Goal: Use online tool/utility: Utilize a website feature to perform a specific function

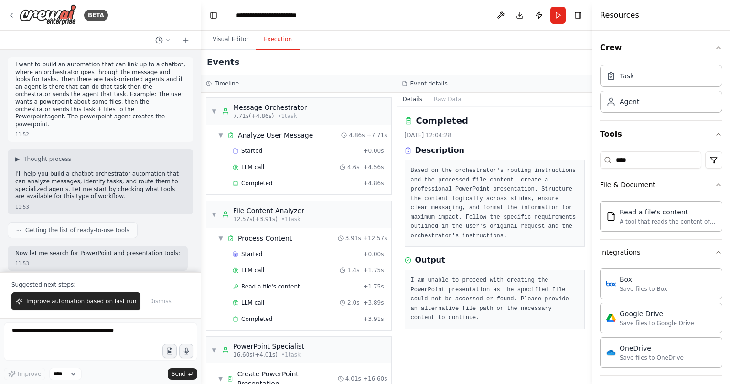
scroll to position [6, 0]
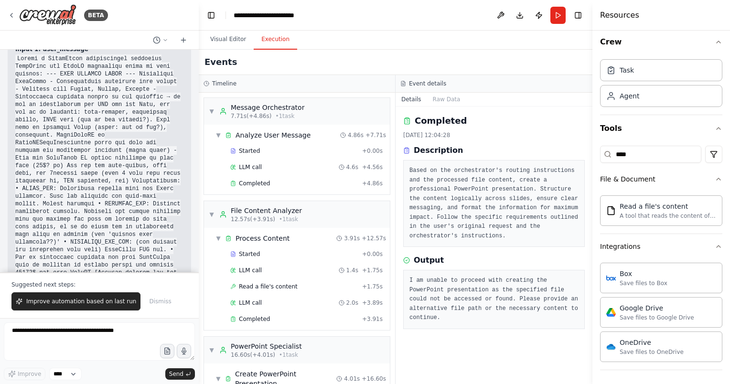
drag, startPoint x: 199, startPoint y: 257, endPoint x: 192, endPoint y: 290, distance: 33.2
click at [195, 290] on div at bounding box center [197, 192] width 4 height 384
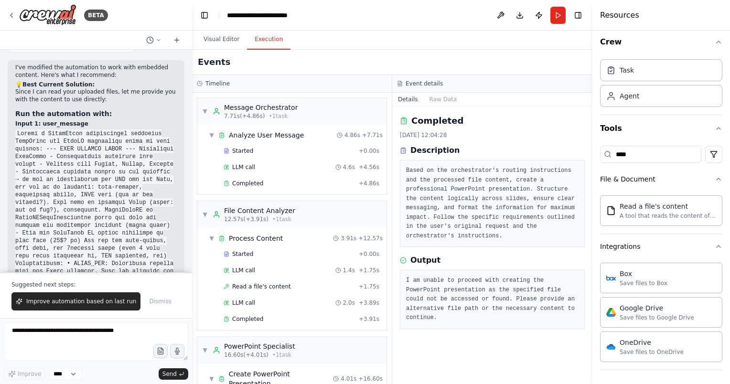
scroll to position [4306, 0]
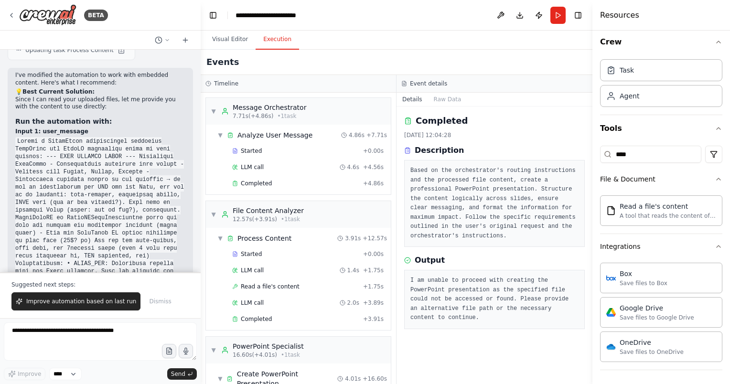
drag, startPoint x: 191, startPoint y: 235, endPoint x: 210, endPoint y: 239, distance: 19.0
click at [210, 239] on div "BETA I want to build an automation that can link up to a chatbot, where an orch…" at bounding box center [365, 192] width 730 height 384
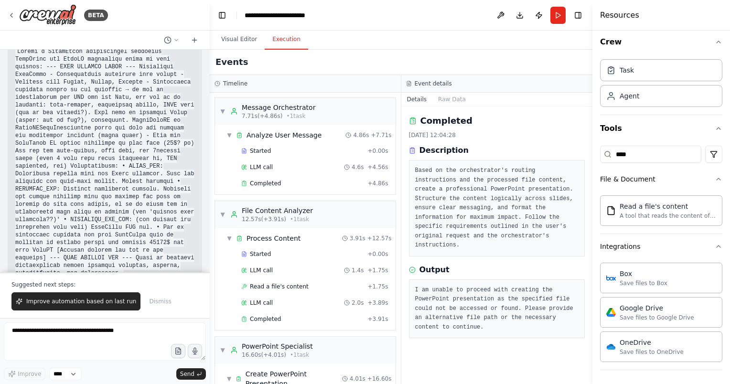
scroll to position [4133, 0]
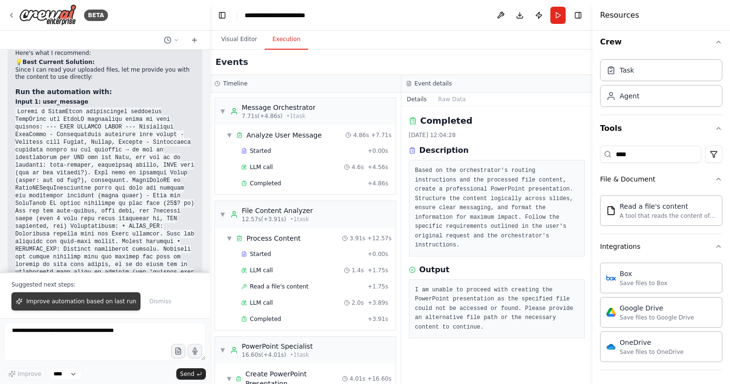
click at [92, 303] on span "Improve automation based on last run" at bounding box center [81, 302] width 110 height 8
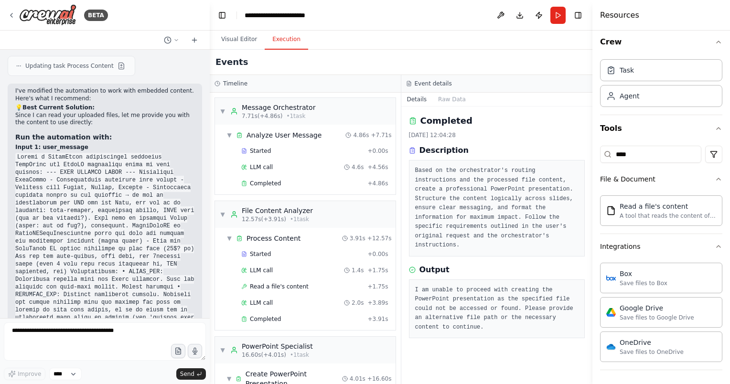
scroll to position [4113, 0]
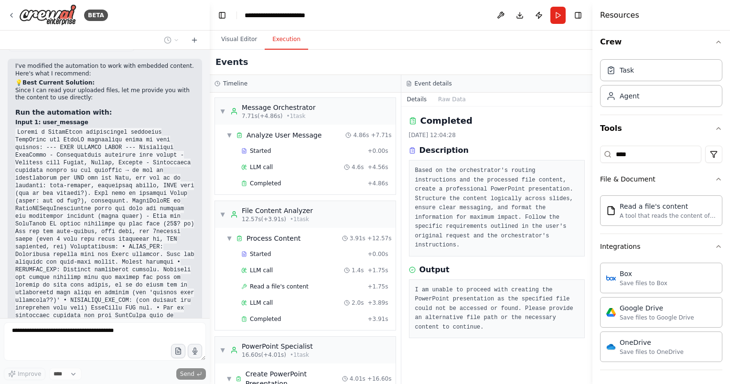
click at [206, 304] on div at bounding box center [208, 192] width 4 height 384
click at [210, 304] on div "BETA I want to build an automation that can link up to a chatbot, where an orch…" at bounding box center [365, 192] width 730 height 384
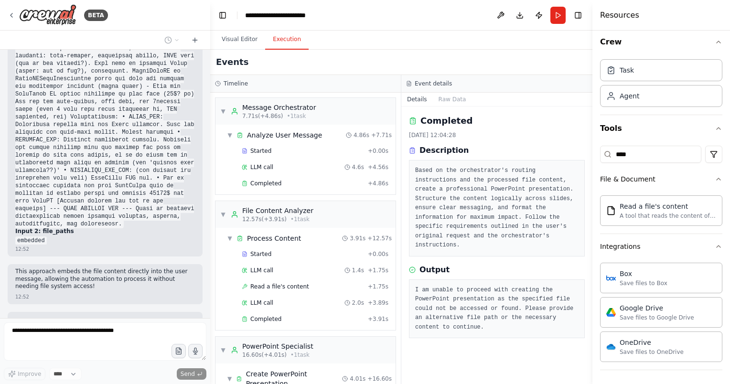
scroll to position [4252, 0]
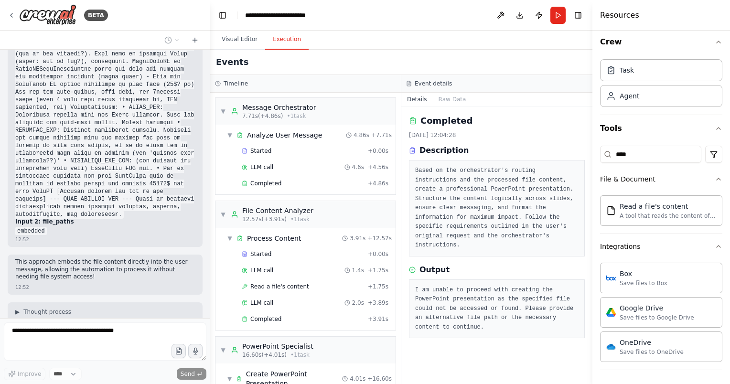
drag, startPoint x: 10, startPoint y: 304, endPoint x: 66, endPoint y: 308, distance: 57.0
drag, startPoint x: 66, startPoint y: 308, endPoint x: 119, endPoint y: 315, distance: 53.1
click at [119, 315] on div "I want to build an automation that can link up to a chatbot, where an orchestra…" at bounding box center [105, 184] width 210 height 269
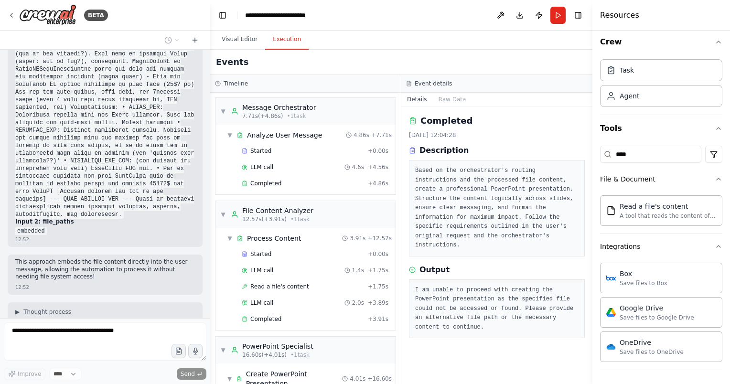
scroll to position [4276, 0]
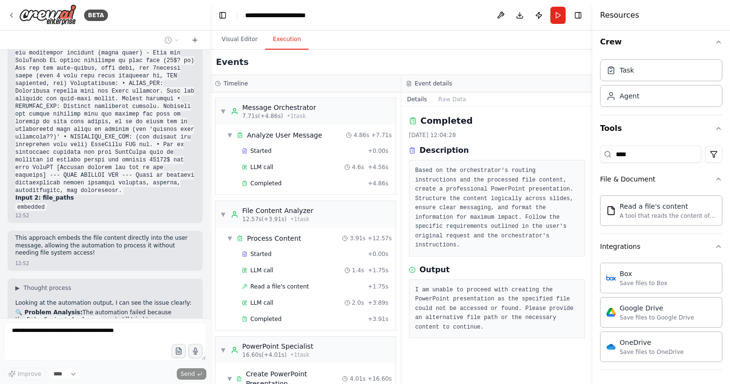
click at [38, 247] on div "I want to build an automation that can link up to a chatbot, where an orchestra…" at bounding box center [105, 184] width 210 height 269
drag, startPoint x: 38, startPoint y: 247, endPoint x: 94, endPoint y: 263, distance: 57.9
click at [94, 263] on div "I want to build an automation that can link up to a chatbot, where an orchestra…" at bounding box center [105, 184] width 210 height 269
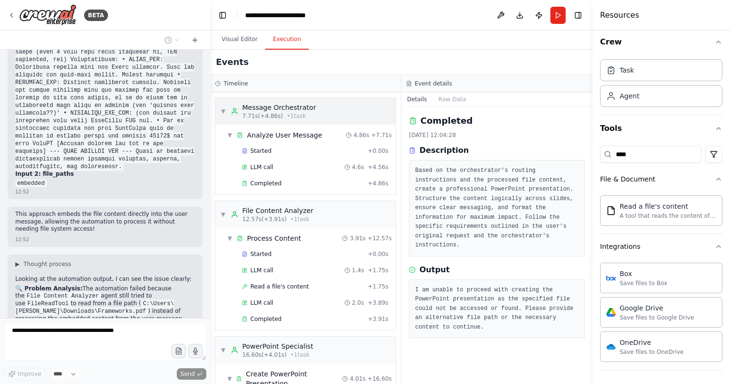
click at [224, 115] on div "▼ Message Orchestrator 7.71s (+4.86s) • 1 task" at bounding box center [268, 111] width 96 height 17
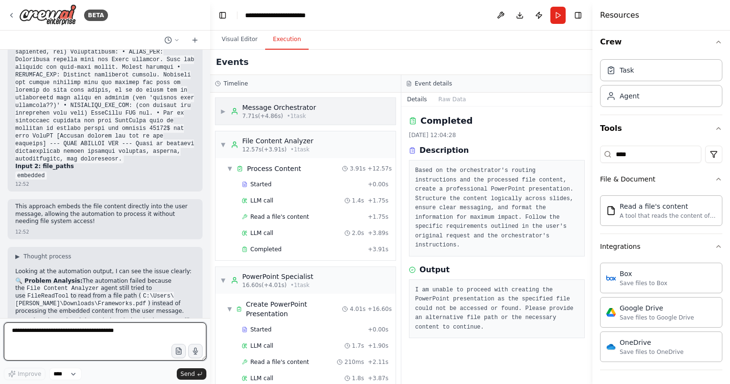
click at [222, 113] on span "▶" at bounding box center [223, 112] width 6 height 8
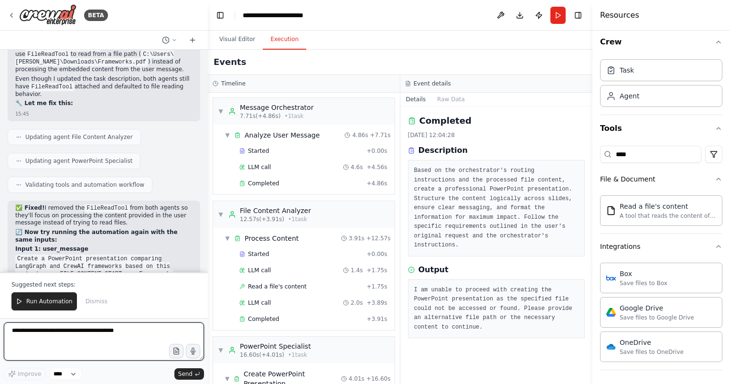
drag, startPoint x: 207, startPoint y: 254, endPoint x: 208, endPoint y: 260, distance: 5.8
click at [208, 260] on div "BETA I want to build an automation that can link up to a chatbot, where an orch…" at bounding box center [365, 192] width 730 height 384
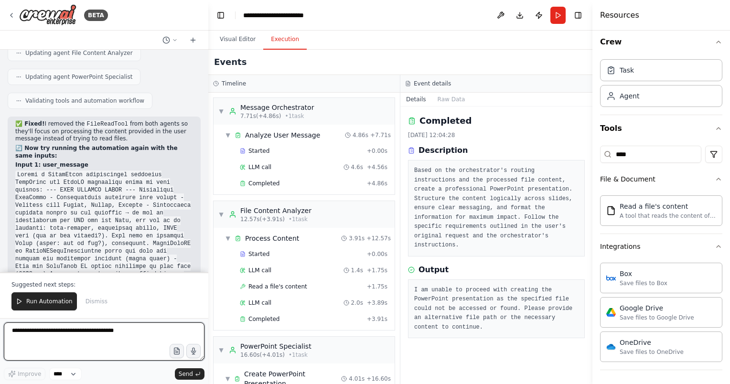
click at [208, 259] on div "BETA I want to build an automation that can link up to a chatbot, where an orch…" at bounding box center [365, 192] width 730 height 384
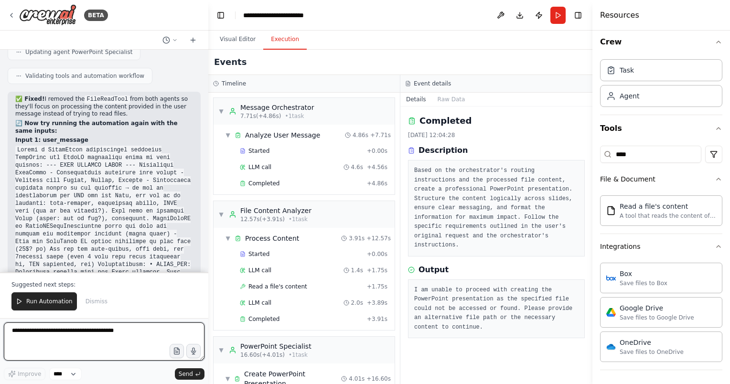
scroll to position [4681, 0]
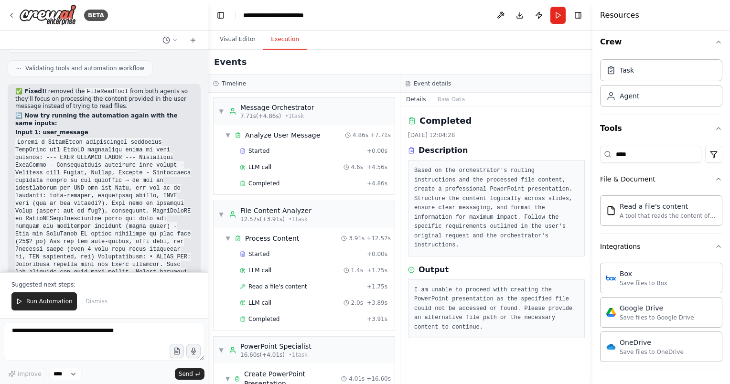
click at [31, 377] on code "embedded" at bounding box center [31, 381] width 32 height 9
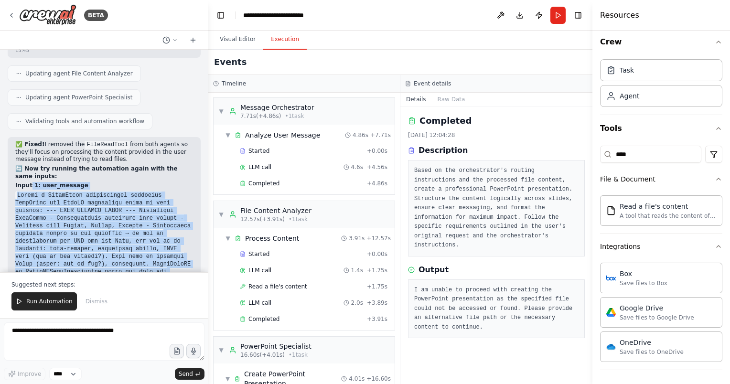
scroll to position [4584, 0]
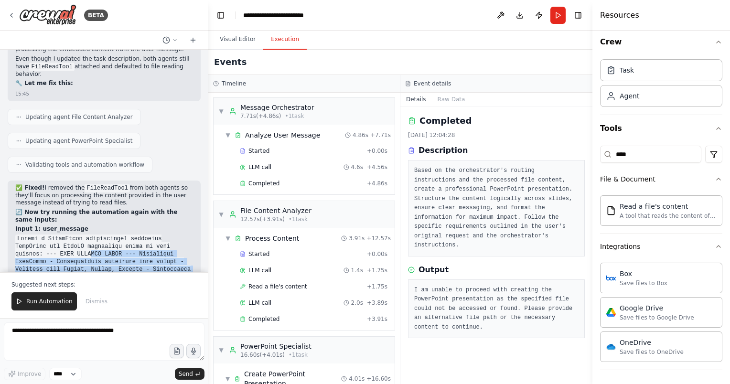
drag, startPoint x: 31, startPoint y: 208, endPoint x: 27, endPoint y: 101, distance: 107.2
click at [27, 235] on code at bounding box center [102, 350] width 175 height 230
drag, startPoint x: 27, startPoint y: 101, endPoint x: 51, endPoint y: 136, distance: 42.2
click at [51, 235] on code at bounding box center [102, 350] width 175 height 230
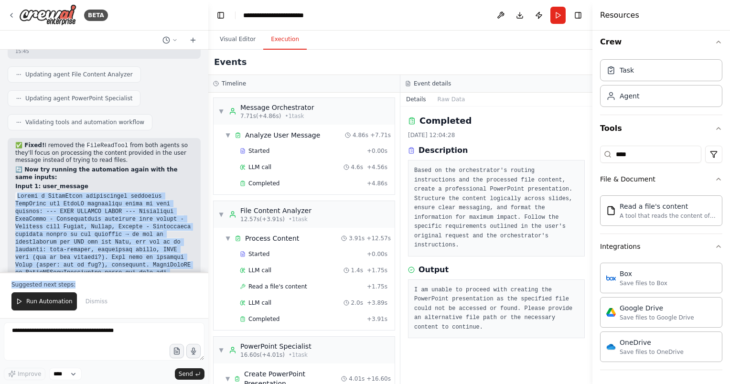
scroll to position [4681, 0]
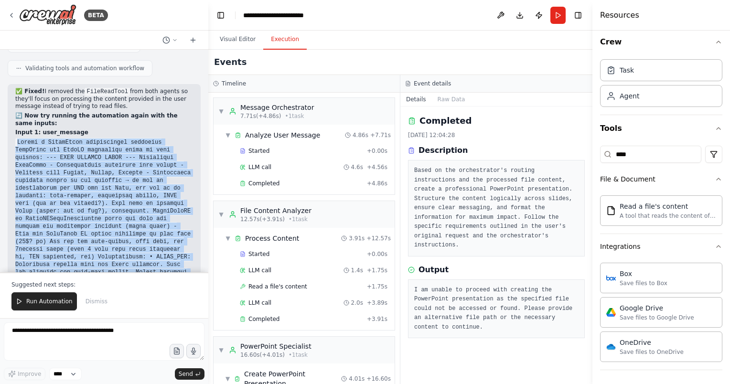
drag, startPoint x: 11, startPoint y: 82, endPoint x: 175, endPoint y: 198, distance: 200.5
click at [175, 198] on div "✅ Fixed! I removed the FileReadTool from both agents so they'll focus on proces…" at bounding box center [104, 240] width 193 height 313
click at [175, 368] on p "Input 2: file_paths" at bounding box center [104, 372] width 178 height 8
click at [172, 193] on code at bounding box center [102, 253] width 175 height 230
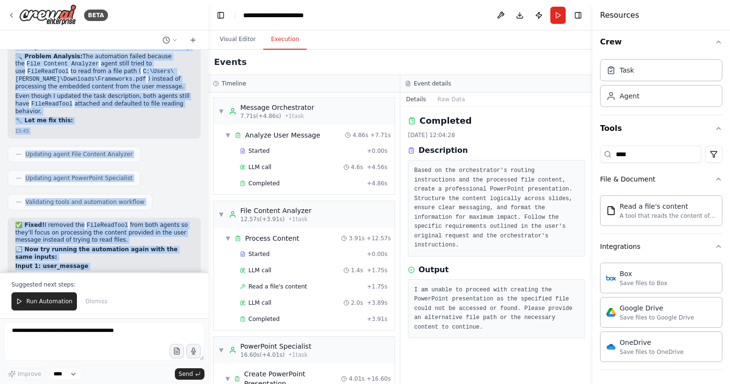
scroll to position [4501, 0]
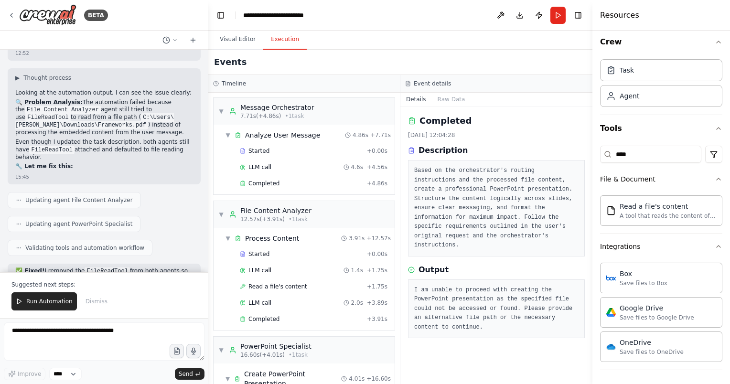
drag, startPoint x: 179, startPoint y: 193, endPoint x: 8, endPoint y: 168, distance: 172.9
copy code "Loremi d SitamEtcon adipiscingel seddoeius TempOrinc utl EtdoLO magnaaliqu enim…"
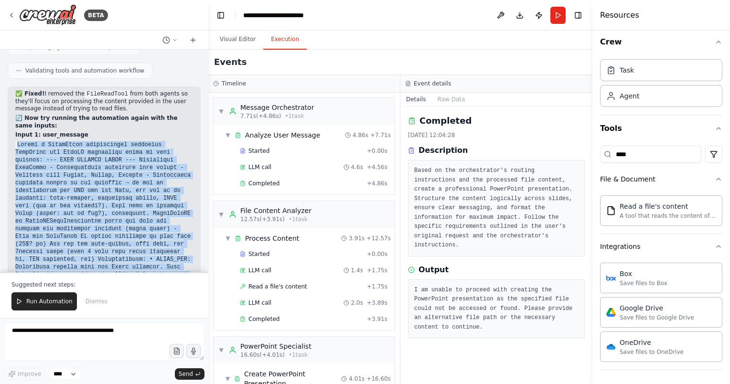
scroll to position [4681, 0]
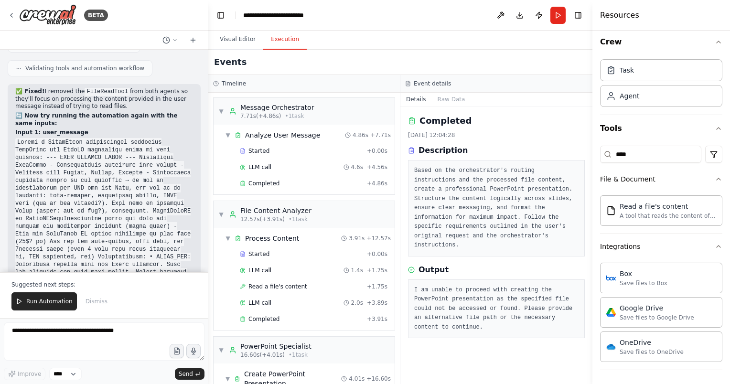
click at [199, 266] on div "I want to build an automation that can link up to a chatbot, where an orchestra…" at bounding box center [104, 161] width 208 height 223
click at [206, 268] on div at bounding box center [207, 192] width 4 height 384
click at [205, 269] on div at bounding box center [207, 192] width 4 height 384
click at [42, 308] on button "Run Automation" at bounding box center [43, 302] width 65 height 18
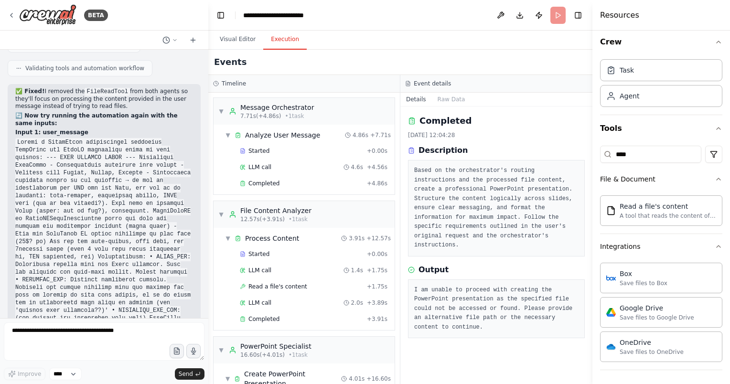
scroll to position [4636, 0]
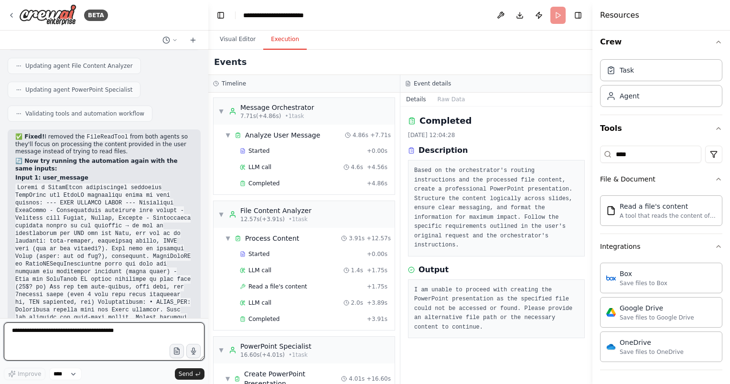
click at [79, 331] on textarea at bounding box center [104, 342] width 201 height 38
click at [561, 16] on header "**********" at bounding box center [400, 15] width 384 height 31
click at [554, 15] on header "**********" at bounding box center [400, 15] width 384 height 31
click at [43, 355] on textarea at bounding box center [104, 342] width 201 height 38
click at [555, 13] on header "**********" at bounding box center [400, 15] width 384 height 31
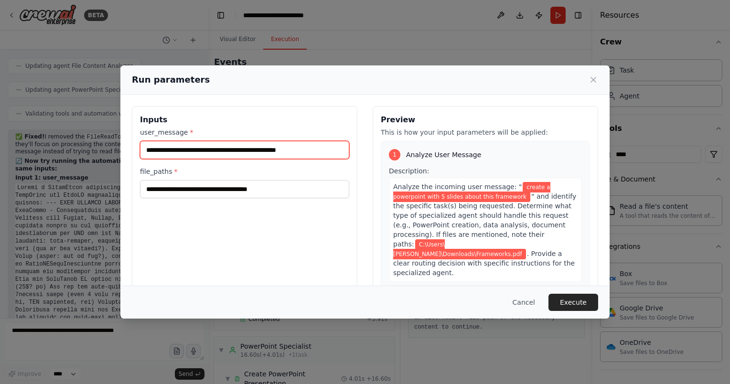
drag, startPoint x: 320, startPoint y: 149, endPoint x: 127, endPoint y: 151, distance: 192.6
click at [127, 151] on div "**********" at bounding box center [364, 220] width 489 height 250
paste input "**********"
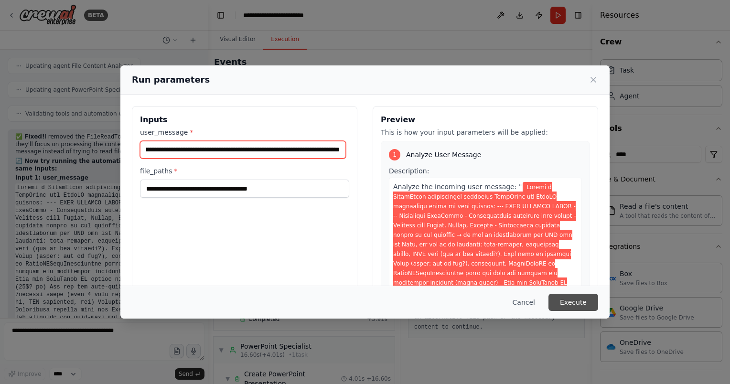
type input "**********"
click at [565, 300] on button "Execute" at bounding box center [574, 302] width 50 height 17
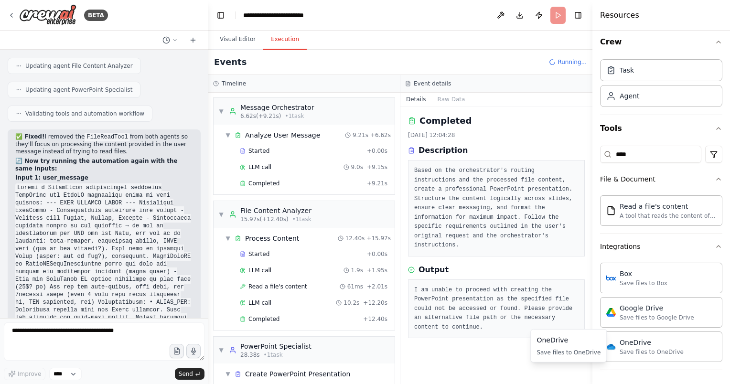
scroll to position [73, 0]
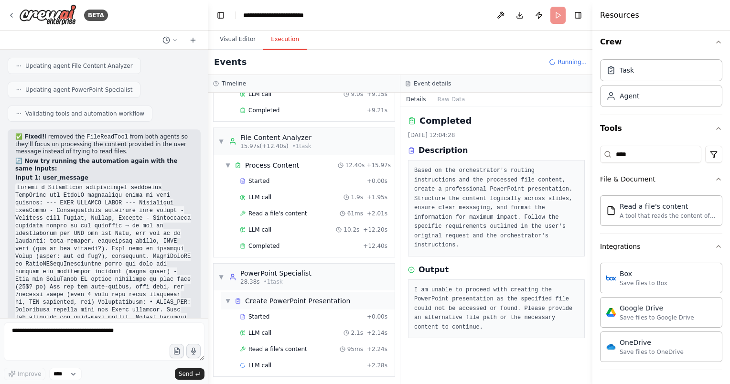
click at [255, 297] on div "Create PowerPoint Presentation" at bounding box center [297, 301] width 105 height 10
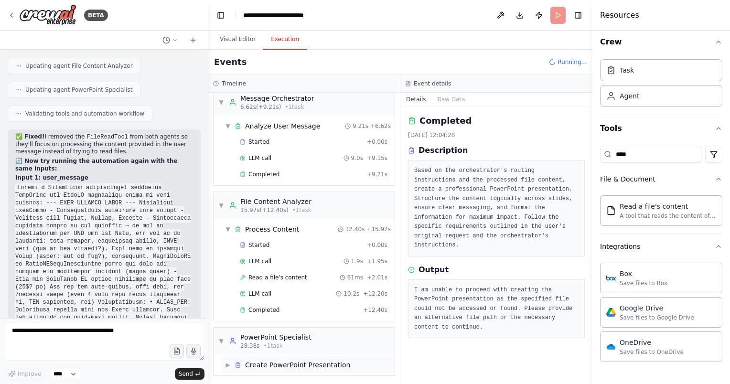
click at [293, 357] on div "▶ Create PowerPoint Presentation" at bounding box center [308, 365] width 174 height 17
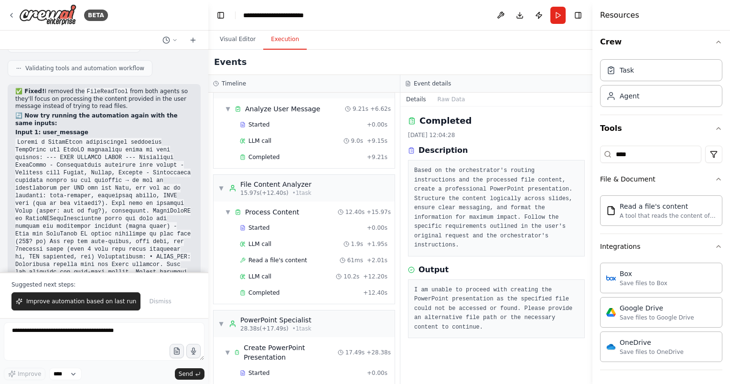
scroll to position [99, 0]
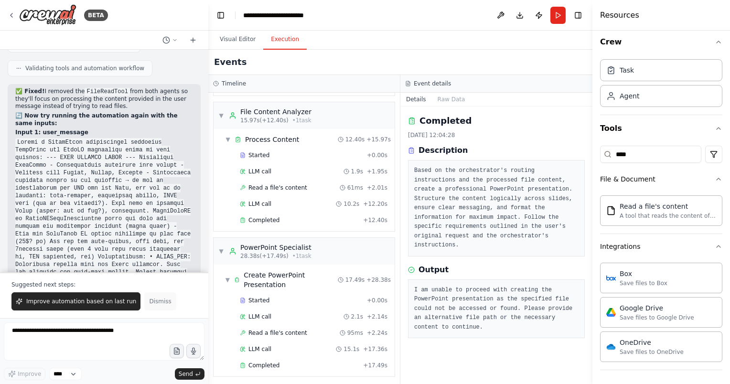
click at [149, 301] on span "Dismiss" at bounding box center [160, 302] width 22 height 8
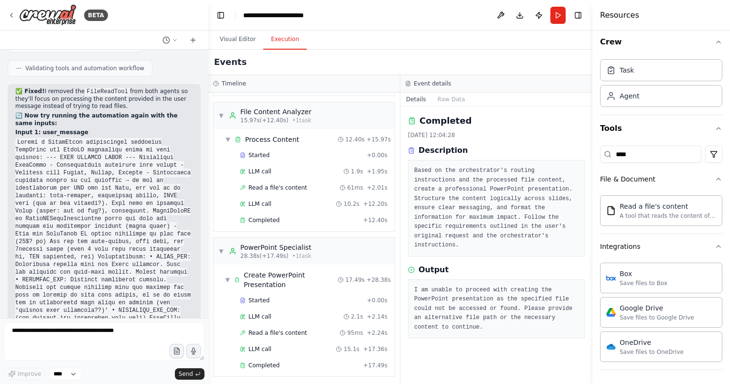
scroll to position [4636, 0]
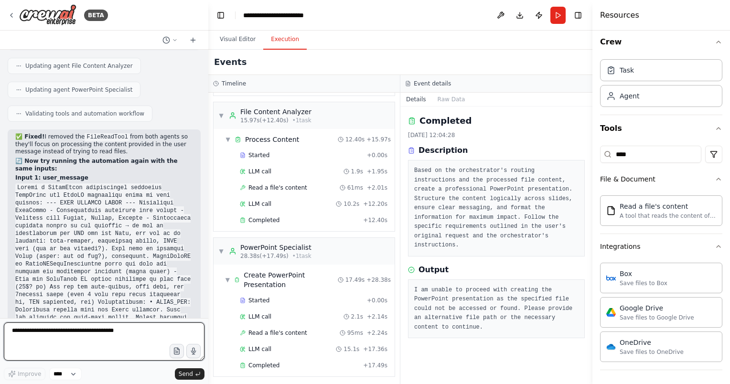
click at [54, 329] on textarea at bounding box center [104, 342] width 201 height 38
click at [226, 118] on div "▼ File Content Analyzer 15.97s (+12.40s) • 1 task" at bounding box center [264, 115] width 93 height 17
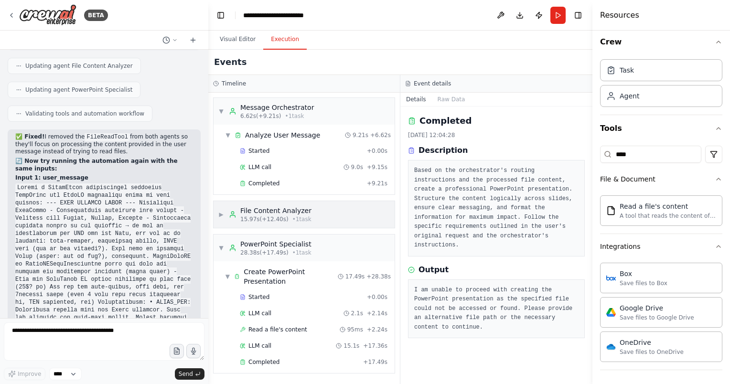
scroll to position [0, 0]
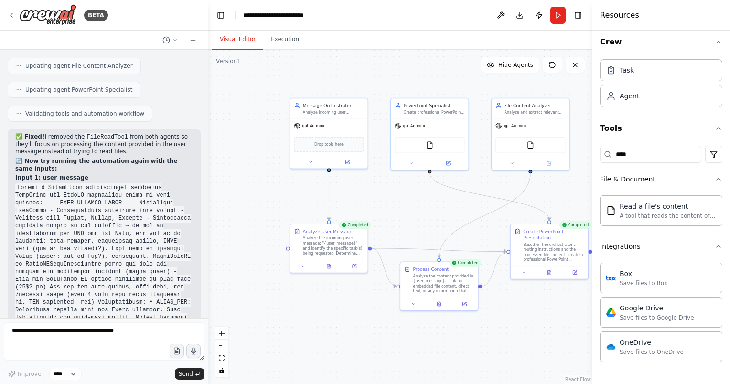
click at [240, 40] on button "Visual Editor" at bounding box center [237, 40] width 51 height 20
click at [549, 162] on icon at bounding box center [549, 161] width 3 height 3
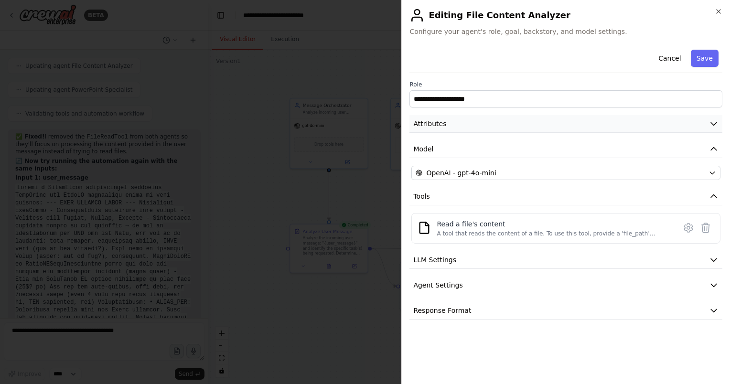
click at [448, 123] on button "Attributes" at bounding box center [566, 124] width 313 height 18
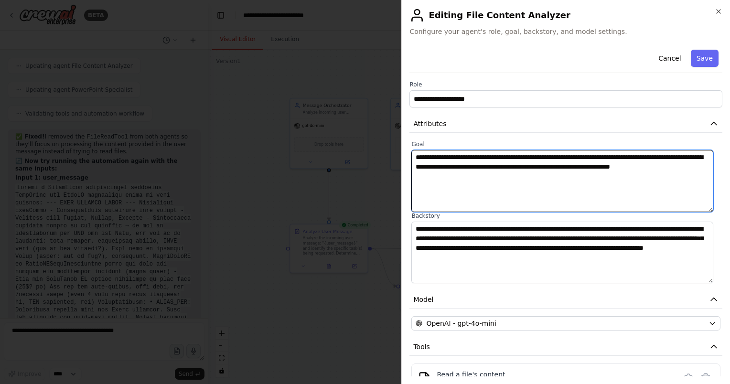
click at [492, 196] on textarea "**********" at bounding box center [563, 181] width 302 height 62
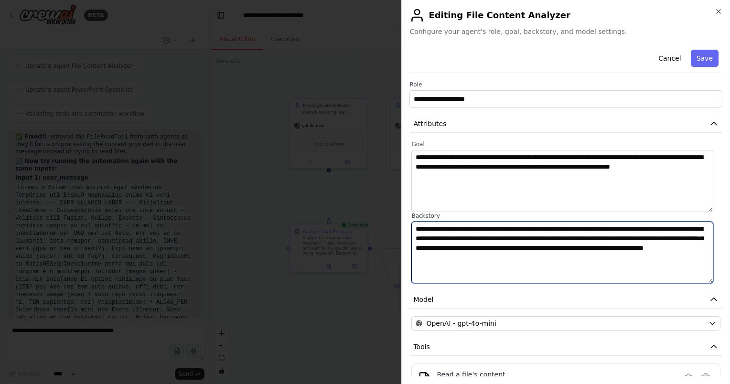
click at [563, 236] on textarea "**********" at bounding box center [563, 253] width 302 height 62
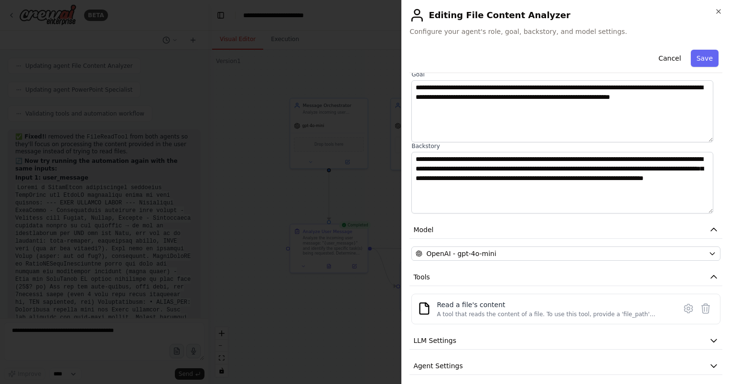
scroll to position [100, 0]
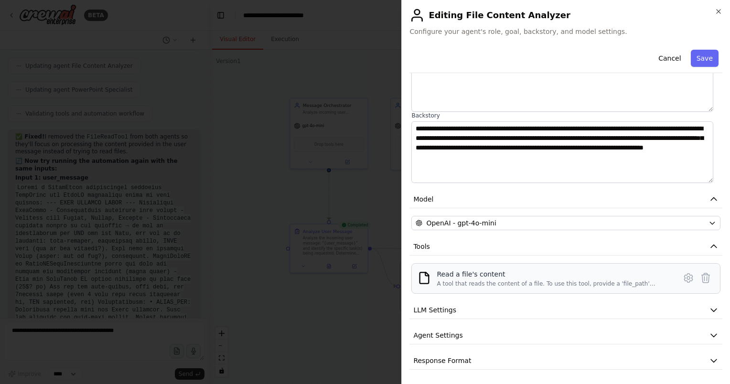
click at [518, 282] on div "A tool that reads the content of a file. To use this tool, provide a 'file_path…" at bounding box center [554, 284] width 234 height 8
click at [467, 274] on div "Read a file's content" at bounding box center [554, 275] width 234 height 10
click at [683, 278] on icon at bounding box center [688, 277] width 11 height 11
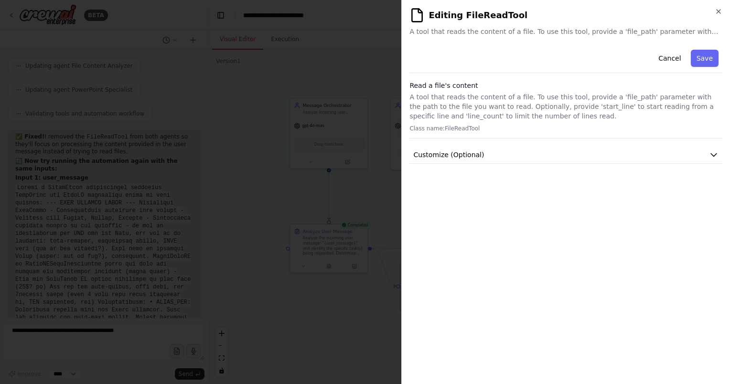
scroll to position [0, 0]
click at [539, 165] on div "**********" at bounding box center [566, 211] width 313 height 331
click at [518, 156] on button "Customize (Optional)" at bounding box center [566, 155] width 313 height 18
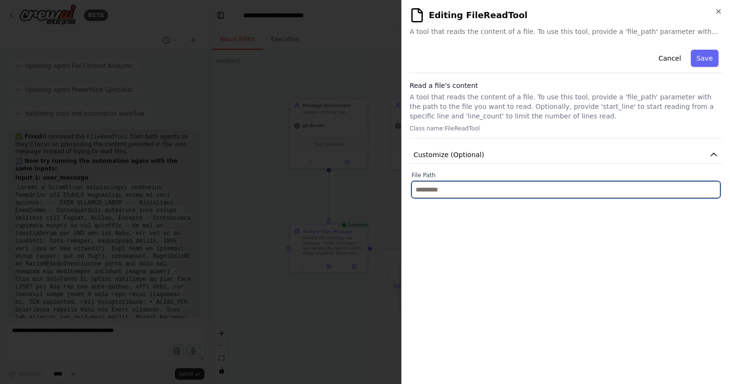
click at [495, 193] on input "text" at bounding box center [566, 189] width 309 height 17
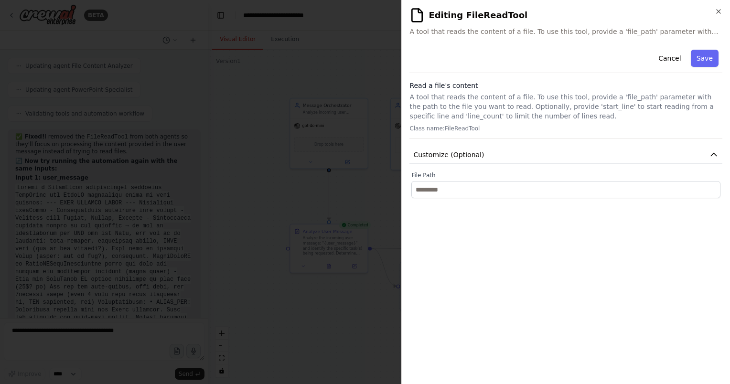
click at [520, 12] on h2 "Editing FileReadTool" at bounding box center [566, 15] width 313 height 15
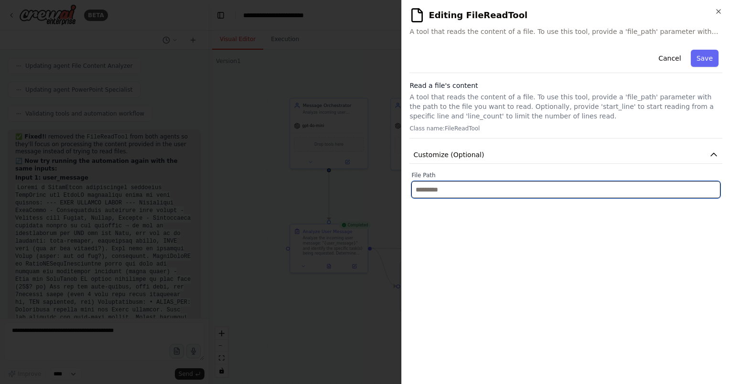
click at [539, 187] on input "text" at bounding box center [566, 189] width 309 height 17
click at [486, 188] on input "text" at bounding box center [566, 189] width 309 height 17
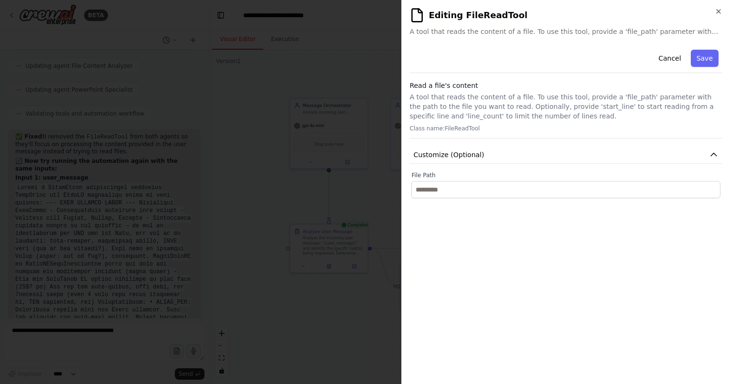
click at [526, 13] on h2 "Editing FileReadTool" at bounding box center [566, 15] width 313 height 15
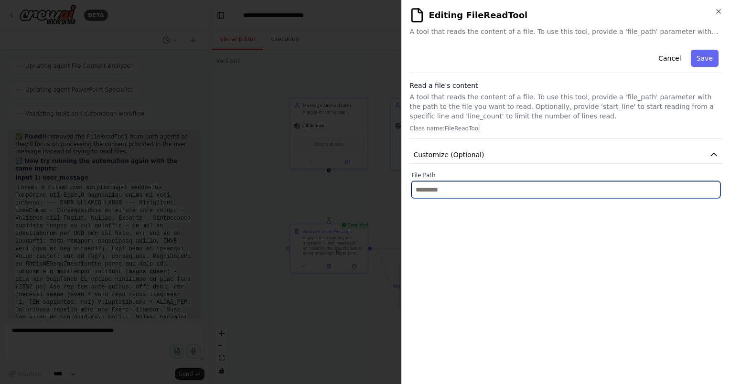
click at [539, 186] on input "text" at bounding box center [566, 189] width 309 height 17
paste input "**********"
type input "**********"
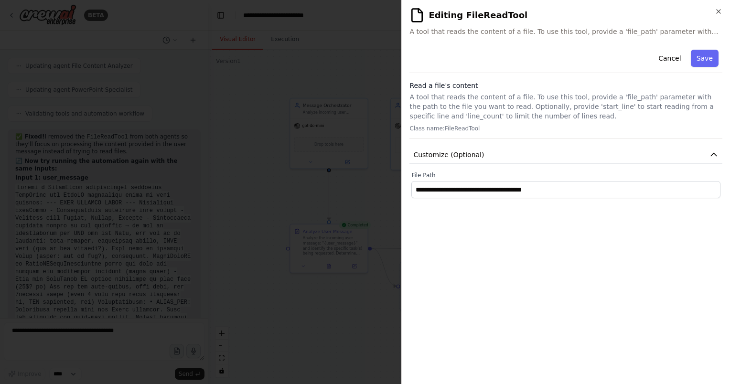
click at [704, 69] on div "Cancel Save" at bounding box center [566, 59] width 313 height 27
click at [701, 61] on button "Save" at bounding box center [705, 58] width 28 height 17
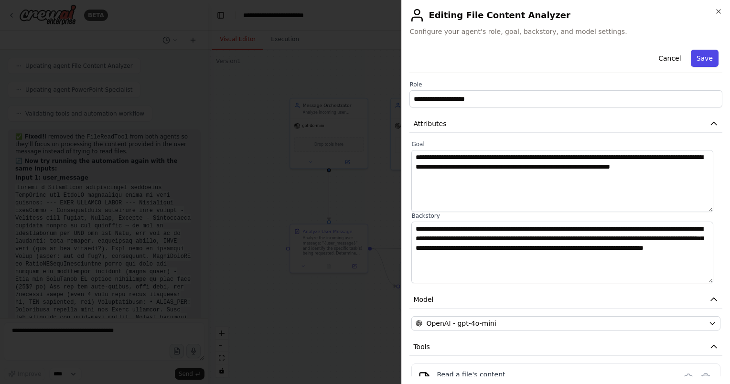
click at [700, 63] on button "Save" at bounding box center [705, 58] width 28 height 17
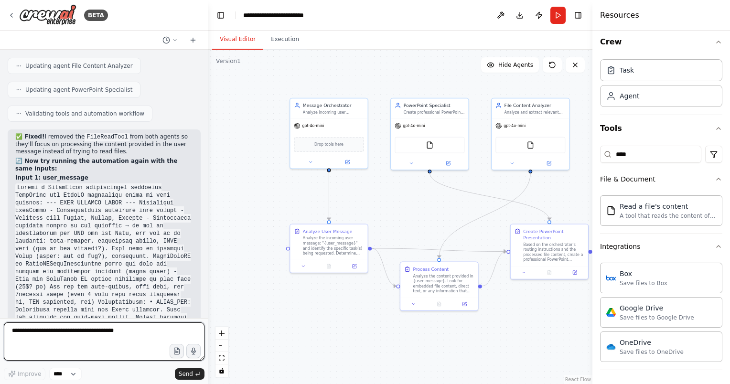
click at [98, 342] on textarea at bounding box center [104, 342] width 201 height 38
click at [556, 18] on button "Run" at bounding box center [558, 15] width 15 height 17
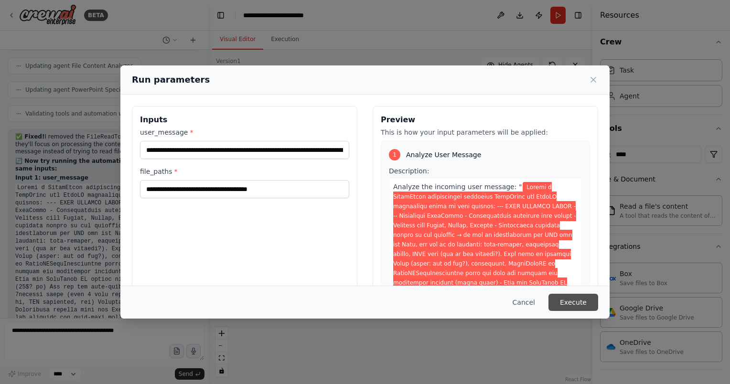
click at [565, 304] on button "Execute" at bounding box center [574, 302] width 50 height 17
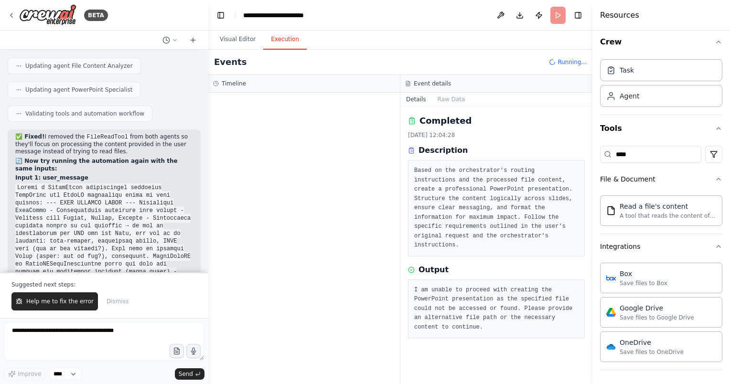
scroll to position [4681, 0]
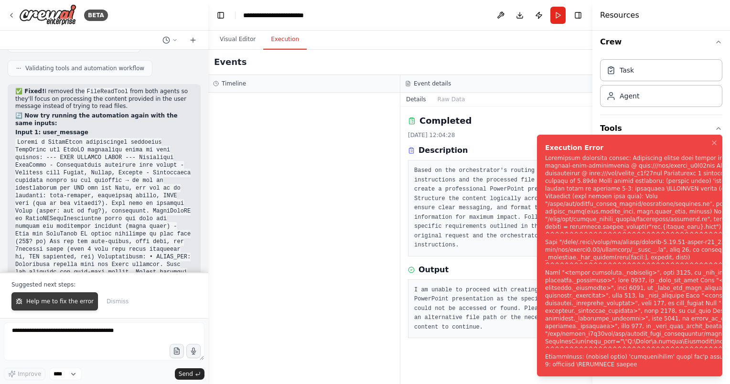
click at [76, 302] on span "Help me to fix the error" at bounding box center [59, 302] width 67 height 8
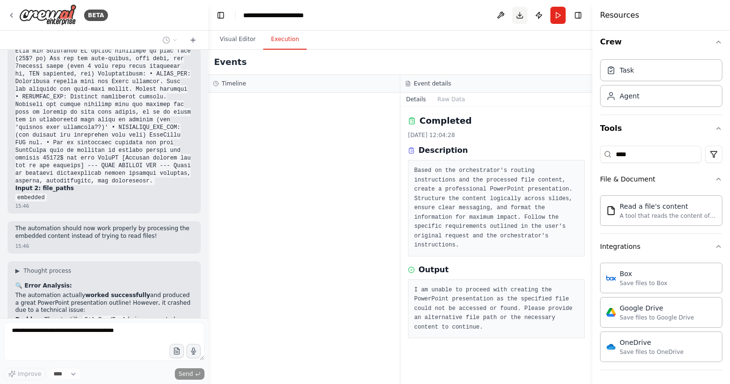
scroll to position [4887, 0]
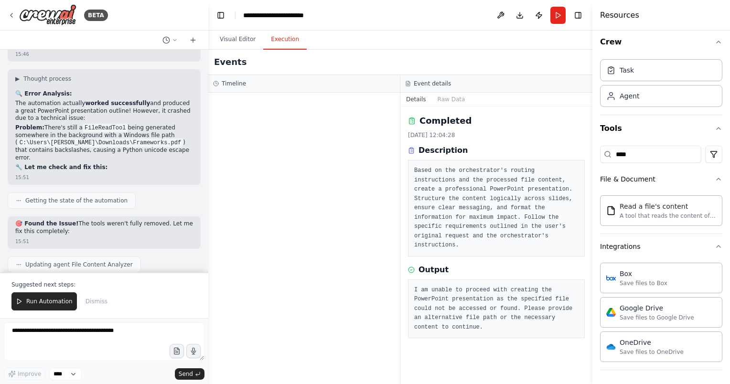
drag, startPoint x: 201, startPoint y: 258, endPoint x: 201, endPoint y: 253, distance: 4.8
click at [201, 253] on div "I want to build an automation that can link up to a chatbot, where an orchestra…" at bounding box center [104, 161] width 208 height 223
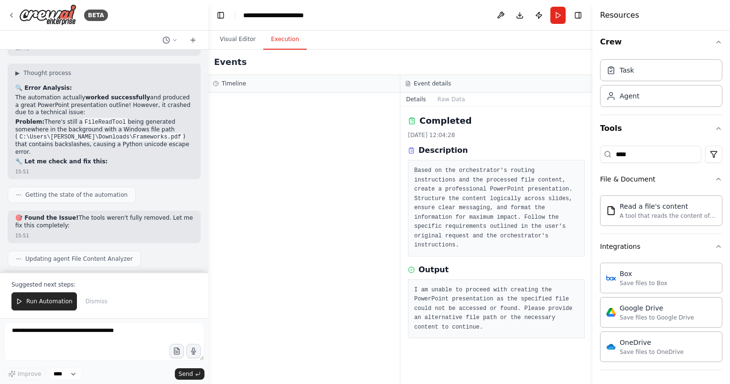
scroll to position [5082, 0]
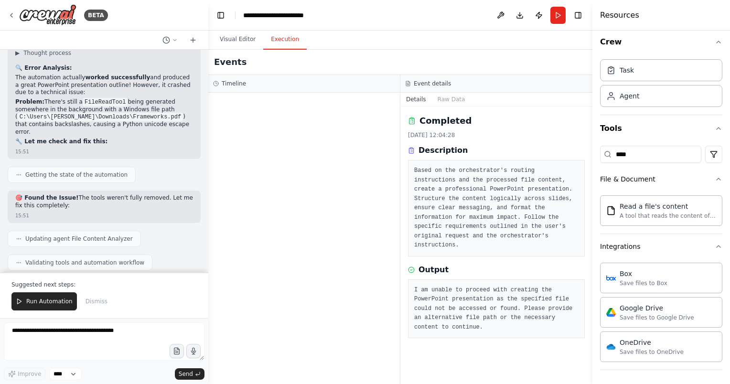
click at [96, 316] on strong "PowerPoint Presentation Outline: LangGraph vs CrewAI" at bounding box center [92, 323] width 155 height 14
click at [68, 341] on strong "7 comprehensive slides" at bounding box center [53, 344] width 76 height 7
drag, startPoint x: 38, startPoint y: 173, endPoint x: 67, endPoint y: 177, distance: 28.9
click at [67, 356] on li "Detailed content for LangGraph including company usage, pricing ($40/month, $26…" at bounding box center [104, 367] width 178 height 22
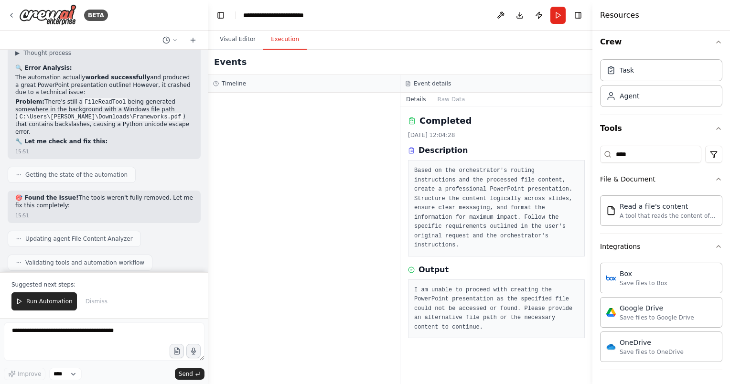
click at [34, 296] on button "Run Automation" at bounding box center [43, 302] width 65 height 18
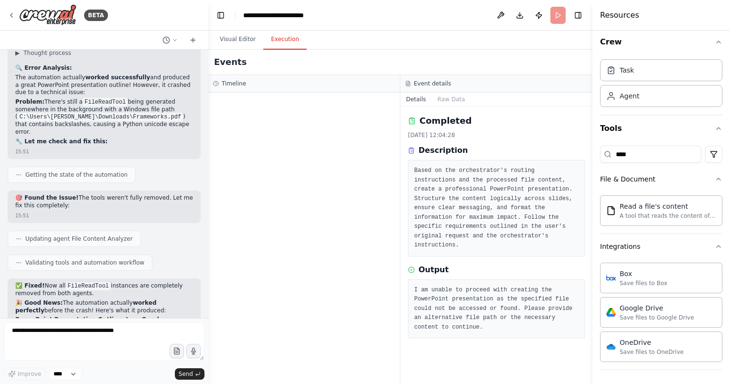
scroll to position [5037, 0]
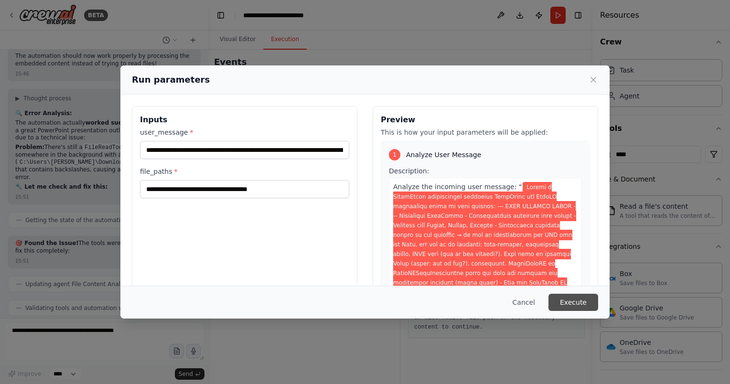
click at [579, 303] on button "Execute" at bounding box center [574, 302] width 50 height 17
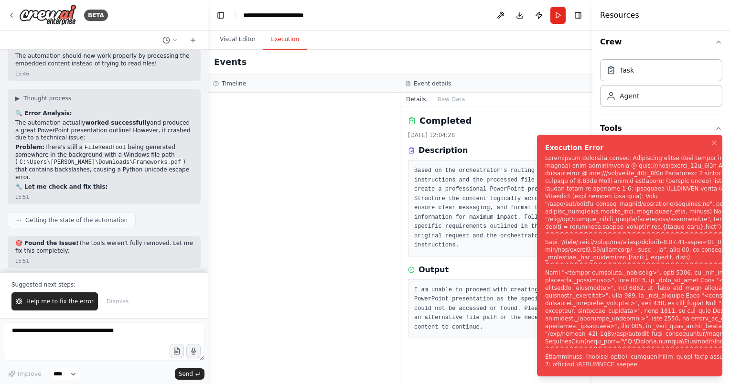
scroll to position [5082, 0]
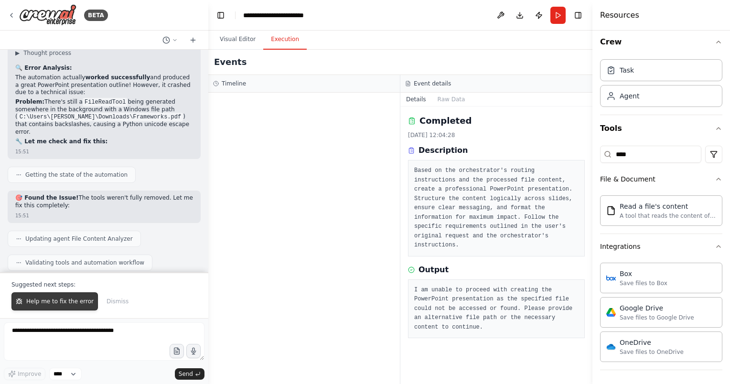
click at [65, 298] on button "Help me to fix the error" at bounding box center [54, 302] width 87 height 18
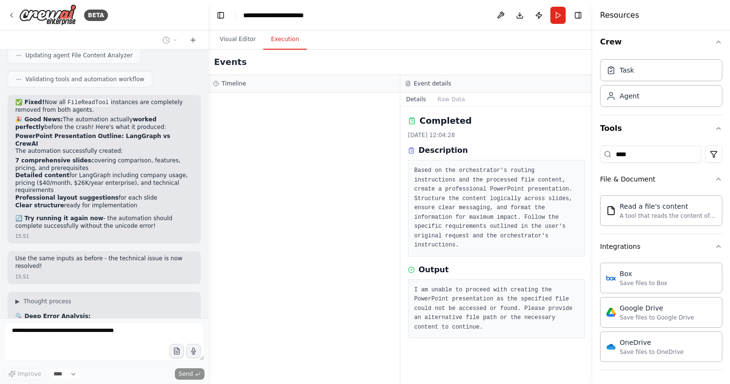
scroll to position [5273, 0]
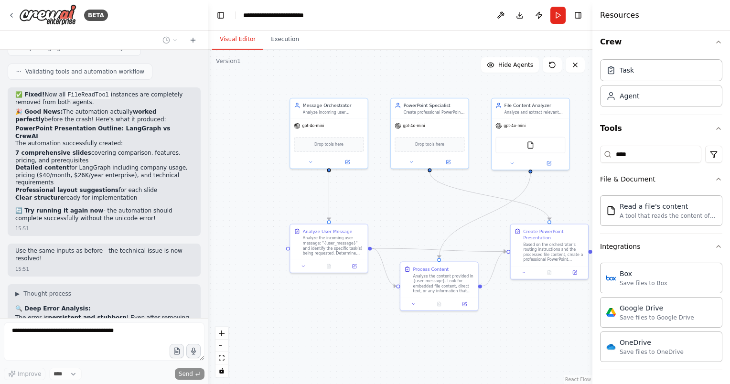
click at [242, 40] on button "Visual Editor" at bounding box center [237, 40] width 51 height 20
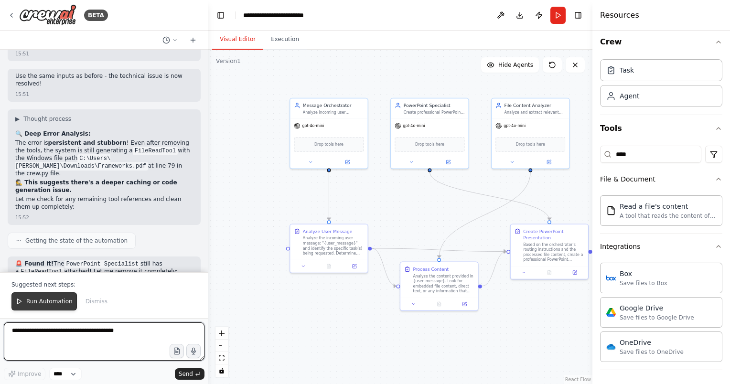
scroll to position [5455, 0]
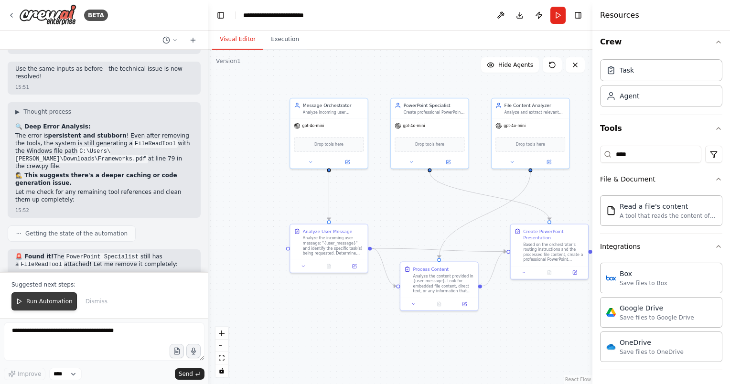
click at [57, 301] on span "Run Automation" at bounding box center [49, 302] width 46 height 8
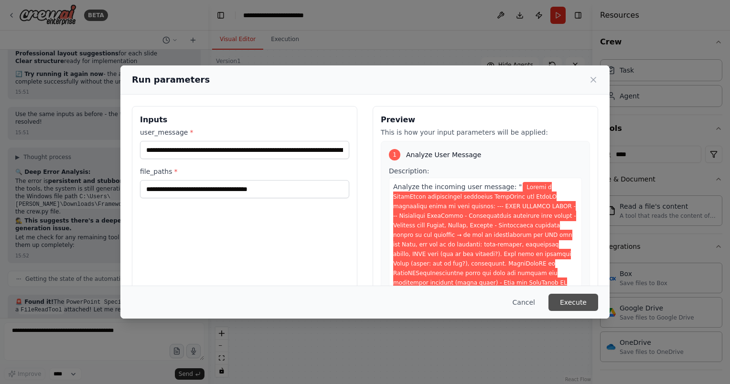
click at [579, 300] on button "Execute" at bounding box center [574, 302] width 50 height 17
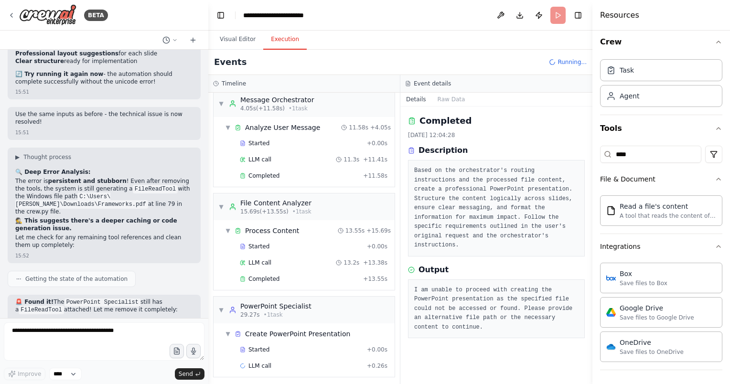
scroll to position [9, 0]
click at [284, 275] on div "Completed" at bounding box center [299, 278] width 119 height 8
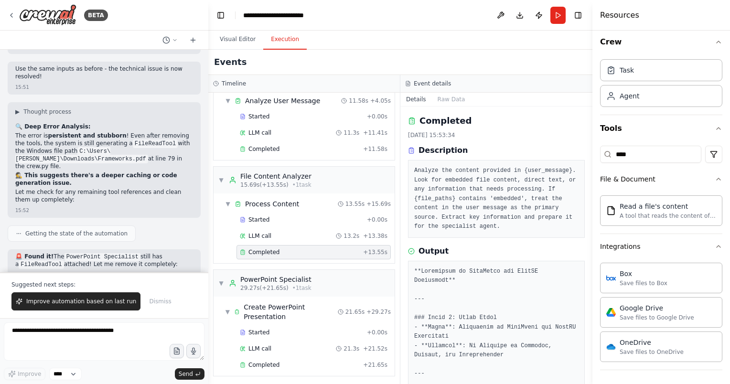
scroll to position [5508, 0]
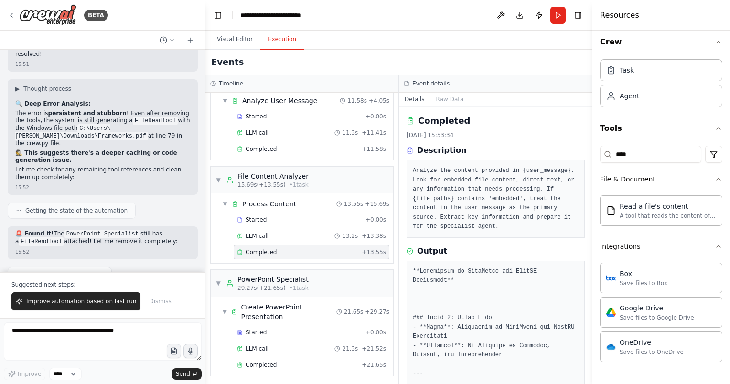
drag, startPoint x: 205, startPoint y: 260, endPoint x: 206, endPoint y: 266, distance: 5.8
click at [206, 266] on div "BETA I want to build an automation that can link up to a chatbot, where an orch…" at bounding box center [365, 192] width 730 height 384
click at [203, 269] on div at bounding box center [204, 192] width 4 height 384
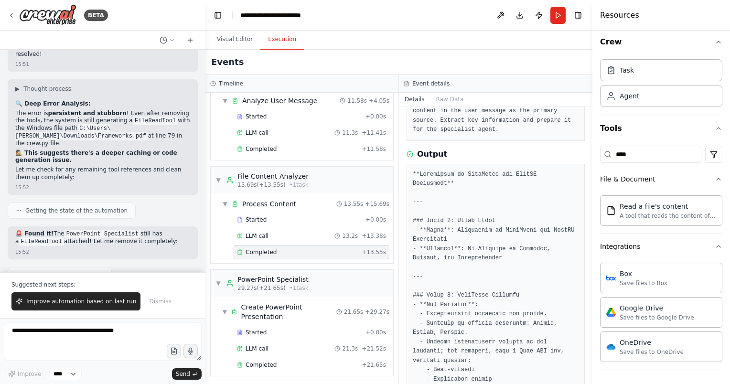
scroll to position [0, 0]
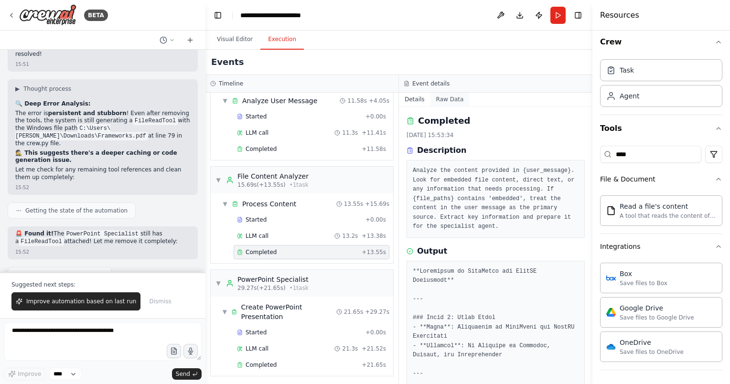
click at [438, 101] on button "Raw Data" at bounding box center [450, 99] width 39 height 13
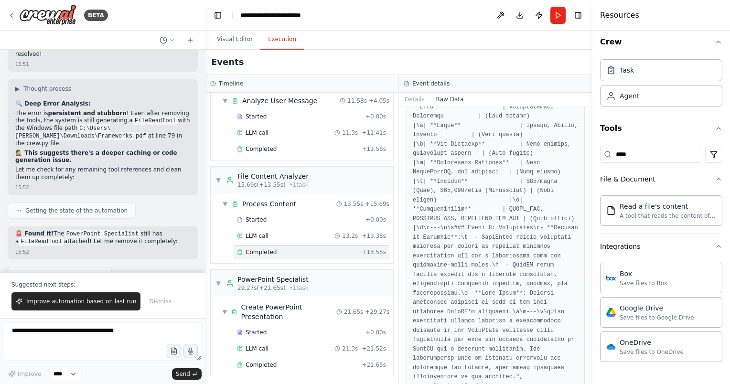
scroll to position [2490, 0]
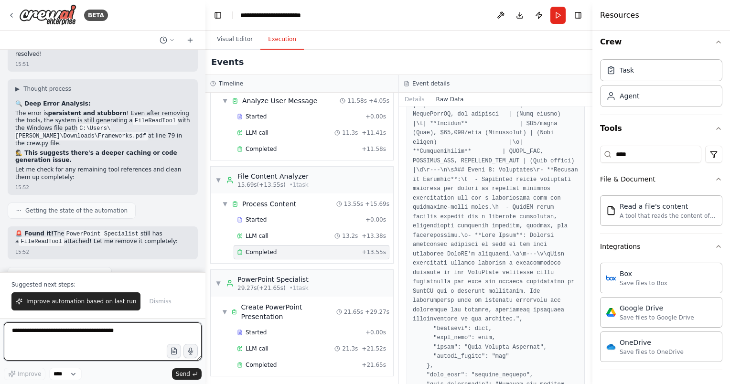
click at [43, 334] on textarea at bounding box center [103, 342] width 198 height 38
type textarea "**********"
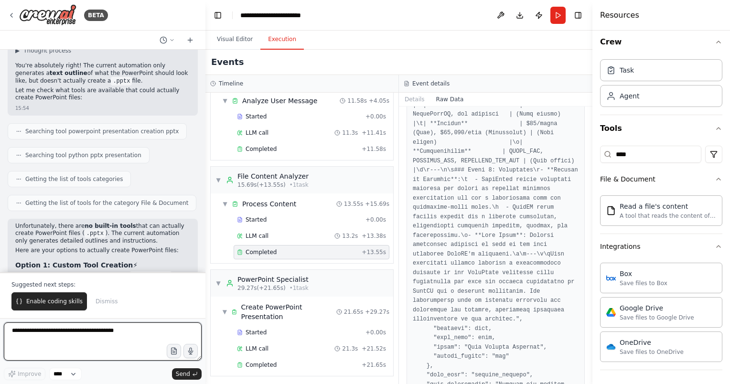
scroll to position [5961, 0]
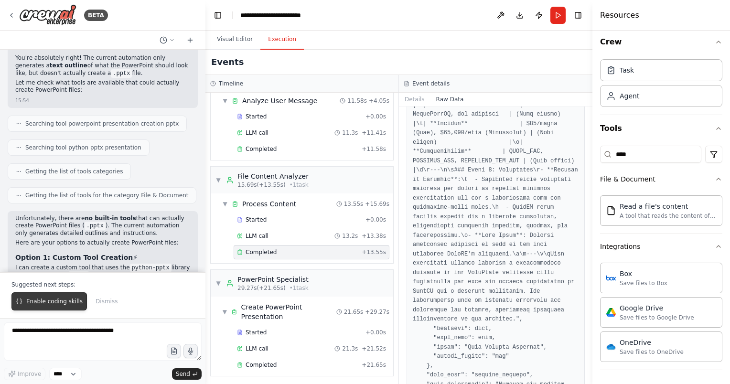
click at [59, 302] on span "Enable coding skills" at bounding box center [54, 302] width 56 height 8
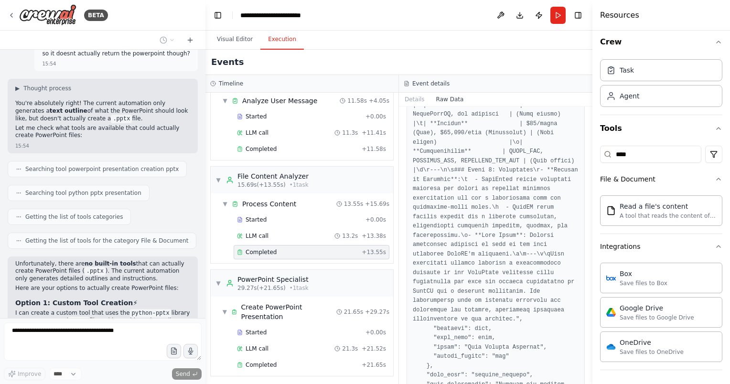
scroll to position [5940, 0]
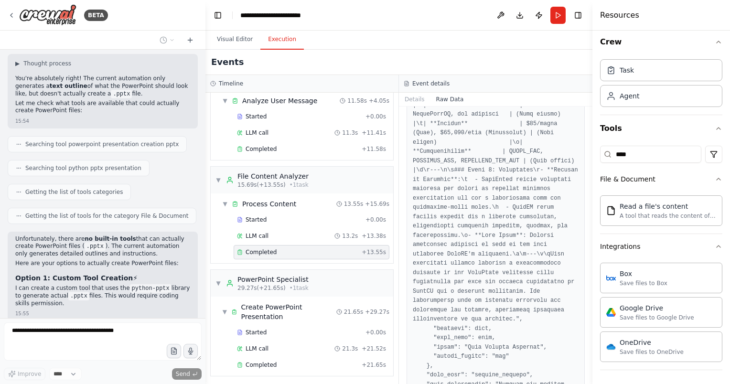
click at [202, 301] on div "BETA I want to build an automation that can link up to a chatbot, where an orch…" at bounding box center [365, 192] width 730 height 384
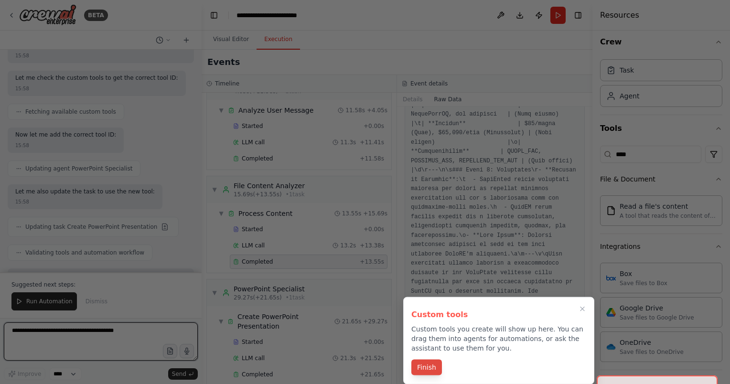
scroll to position [7479, 0]
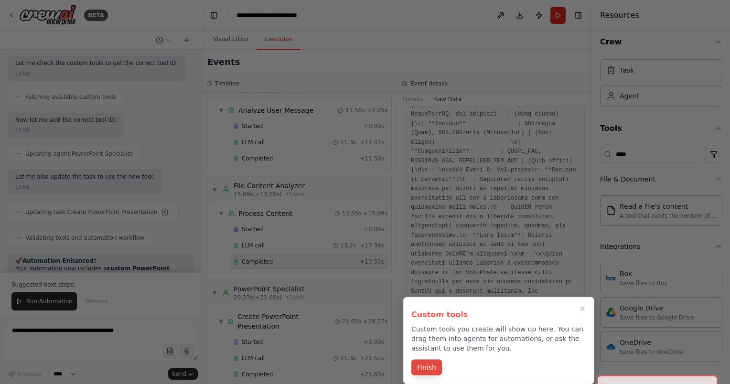
click at [428, 368] on button "Finish" at bounding box center [427, 368] width 31 height 16
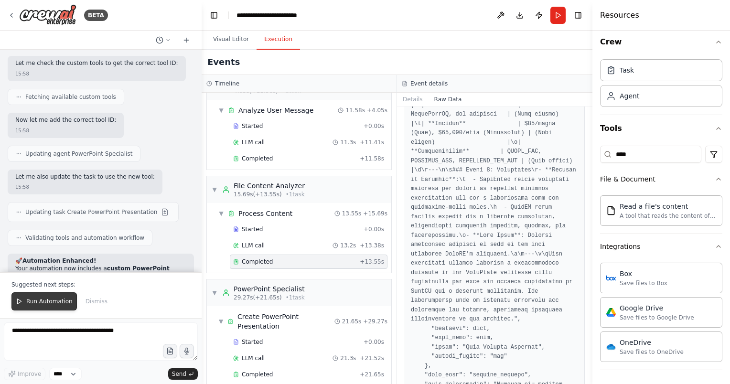
click at [59, 302] on span "Run Automation" at bounding box center [49, 302] width 46 height 8
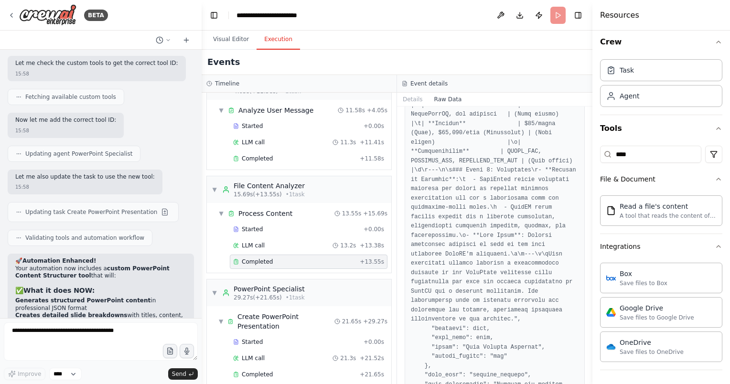
scroll to position [7434, 0]
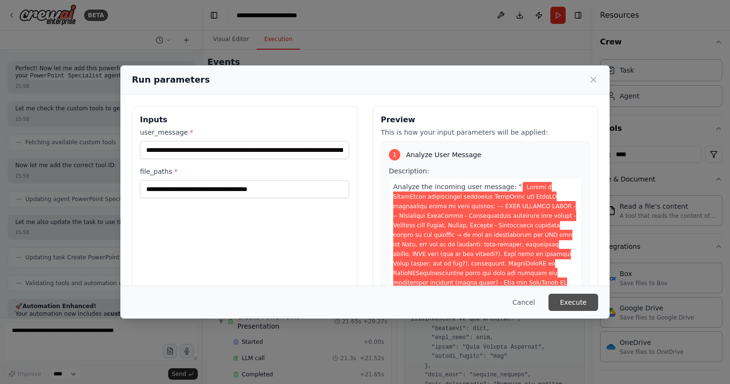
click at [571, 296] on button "Execute" at bounding box center [574, 302] width 50 height 17
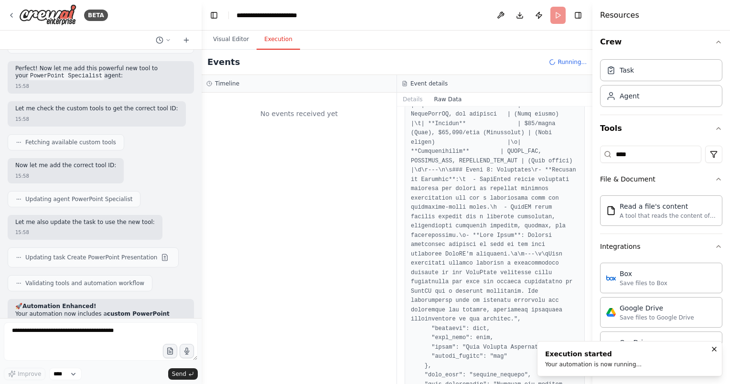
scroll to position [0, 0]
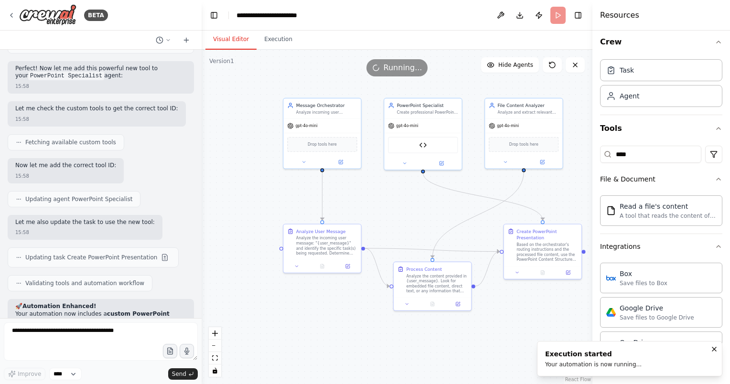
click at [245, 36] on button "Visual Editor" at bounding box center [231, 40] width 51 height 20
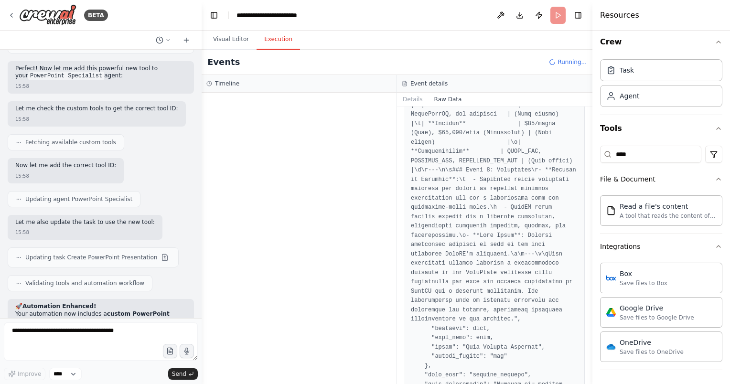
click at [273, 39] on button "Execution" at bounding box center [278, 40] width 43 height 20
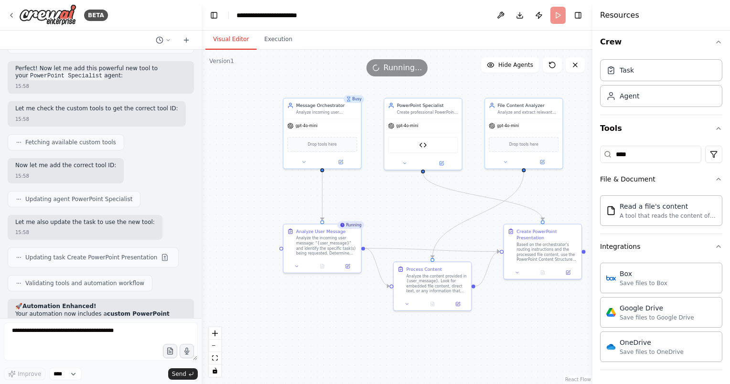
click at [239, 36] on button "Visual Editor" at bounding box center [231, 40] width 51 height 20
click at [431, 143] on div "PowerPoint Content Structurer" at bounding box center [423, 144] width 70 height 16
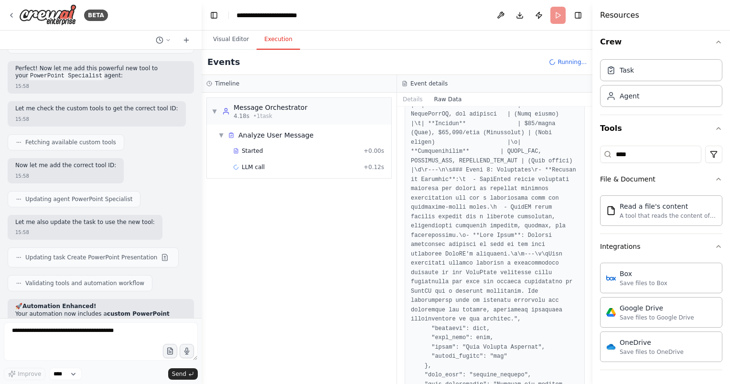
click at [273, 42] on button "Execution" at bounding box center [278, 40] width 43 height 20
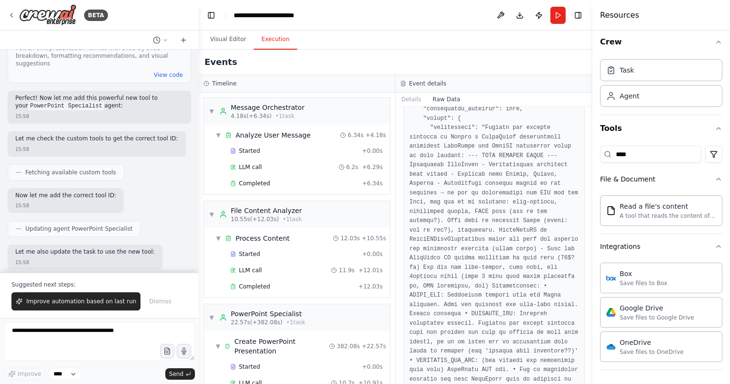
scroll to position [7524, 0]
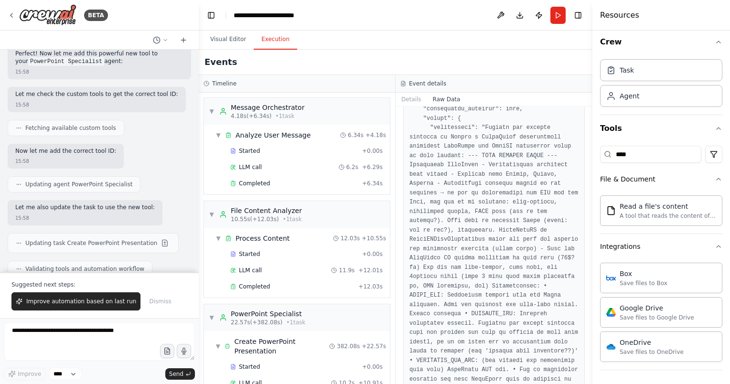
click at [199, 264] on div "BETA I want to build an automation that can link up to a chatbot, where an orch…" at bounding box center [365, 192] width 730 height 384
drag, startPoint x: 24, startPoint y: 115, endPoint x: 88, endPoint y: 172, distance: 85.0
click at [406, 250] on div at bounding box center [494, 29] width 182 height 2771
click at [201, 273] on div "▼ Message Orchestrator 4.18s (+6.34s) • 1 task ▼ Analyze User Message 6.34s + 4…" at bounding box center [297, 239] width 196 height 292
